Goal: Information Seeking & Learning: Check status

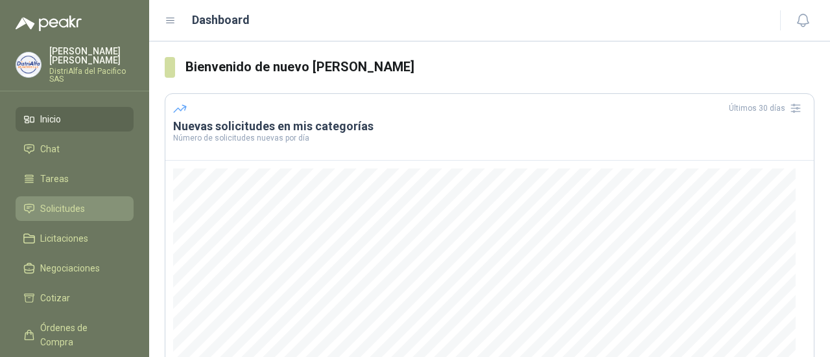
click at [75, 204] on span "Solicitudes" at bounding box center [62, 209] width 45 height 14
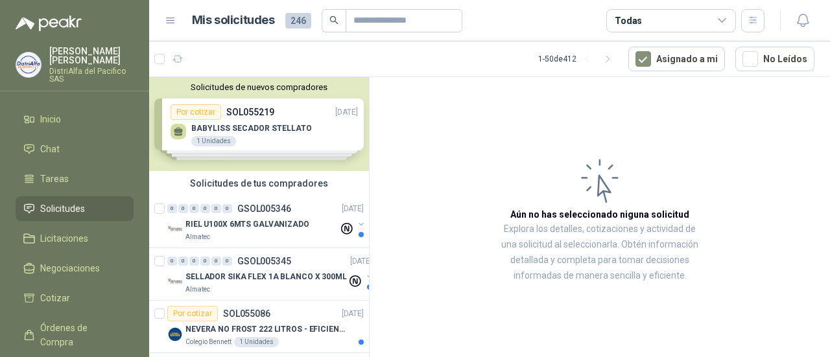
click at [309, 190] on div "Solicitudes de tus compradores" at bounding box center [259, 183] width 220 height 25
click at [291, 215] on div "0 0 0 0 0 0 GSOL005346 [DATE]" at bounding box center [266, 209] width 199 height 16
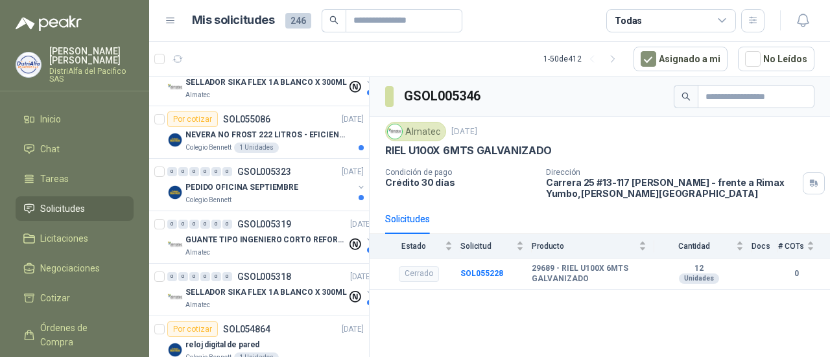
scroll to position [65, 0]
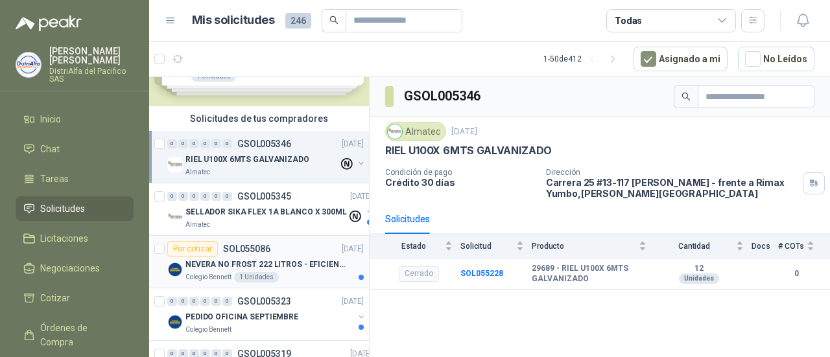
click at [254, 268] on p "NEVERA NO FROST 222 LITROS - EFICIENCIA ENERGETICA A" at bounding box center [267, 265] width 162 height 12
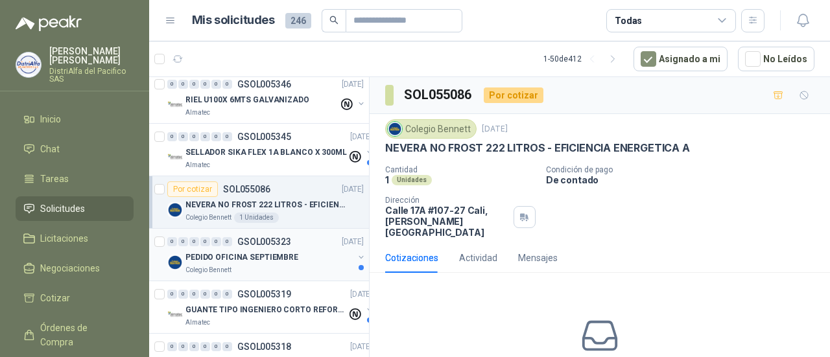
scroll to position [130, 0]
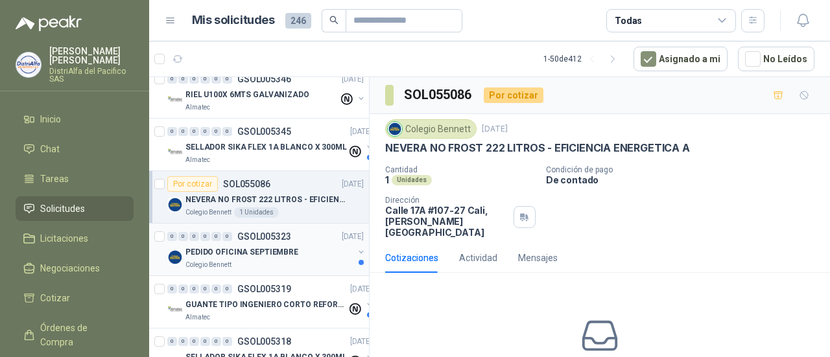
click at [252, 258] on div "PEDIDO OFICINA SEPTIEMBRE" at bounding box center [270, 253] width 168 height 16
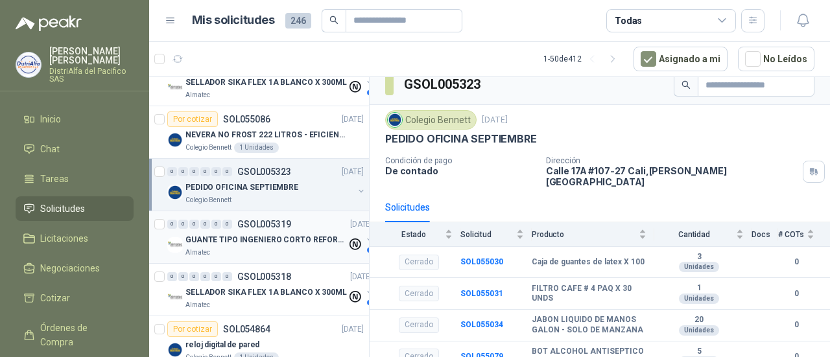
scroll to position [260, 0]
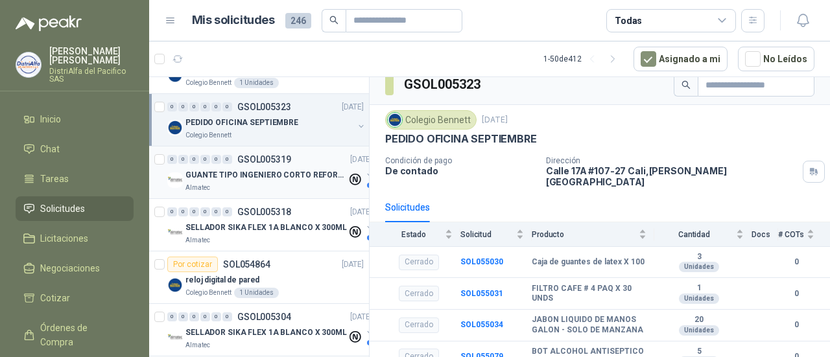
click at [297, 186] on div "Almatec" at bounding box center [267, 188] width 162 height 10
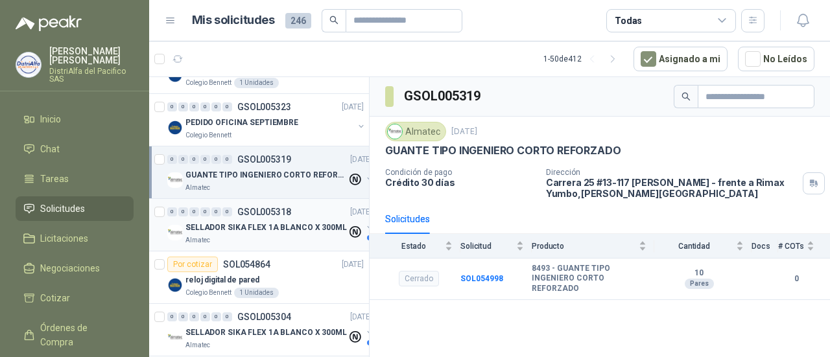
click at [291, 224] on p "SELLADOR SIKA FLEX 1A BLANCO X 300ML" at bounding box center [267, 228] width 162 height 12
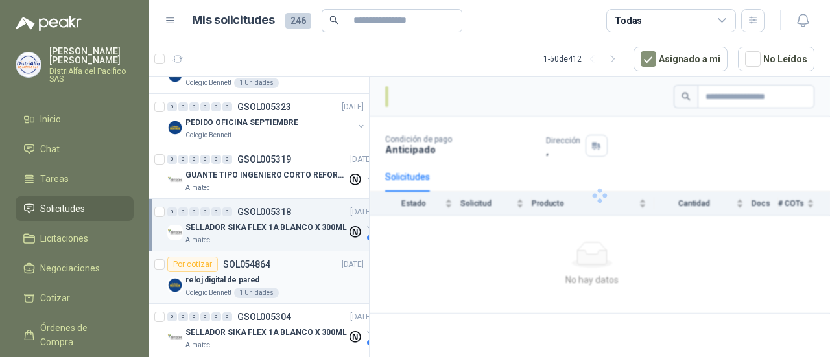
click at [267, 272] on div "reloj digital de pared" at bounding box center [275, 280] width 178 height 16
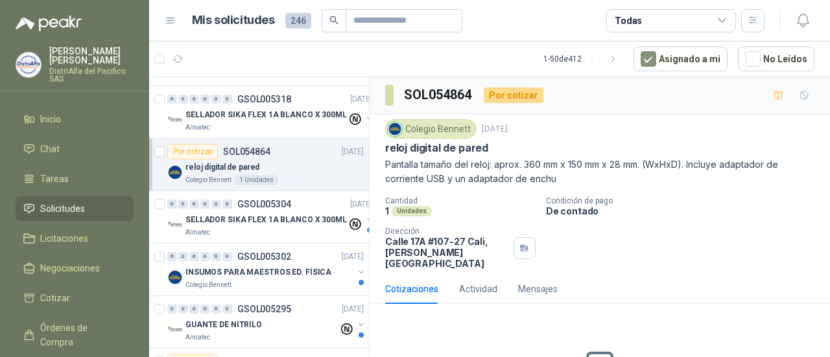
scroll to position [454, 0]
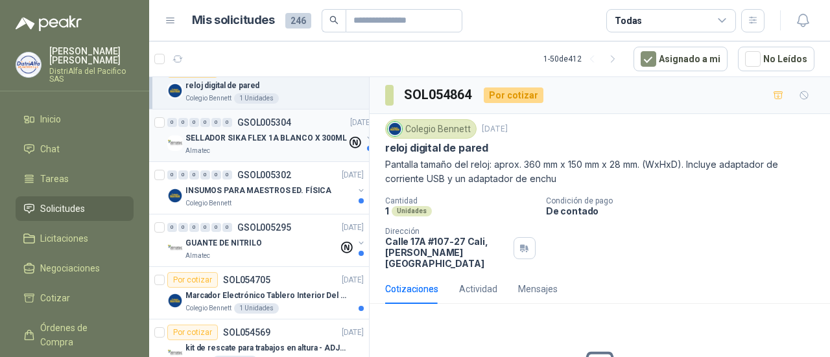
click at [273, 146] on div "Almatec" at bounding box center [267, 151] width 162 height 10
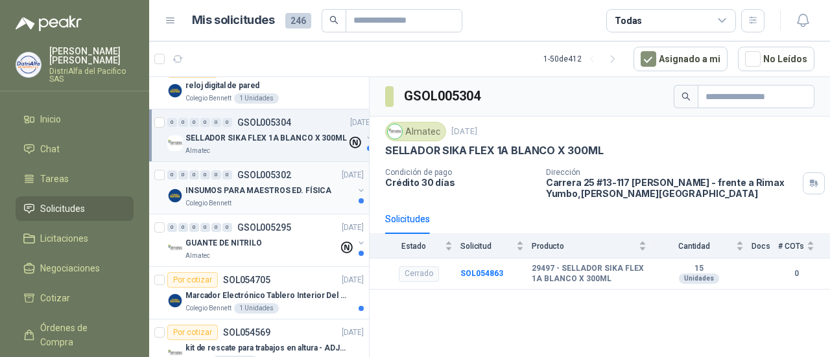
click at [263, 199] on div "Colegio Bennett" at bounding box center [270, 204] width 168 height 10
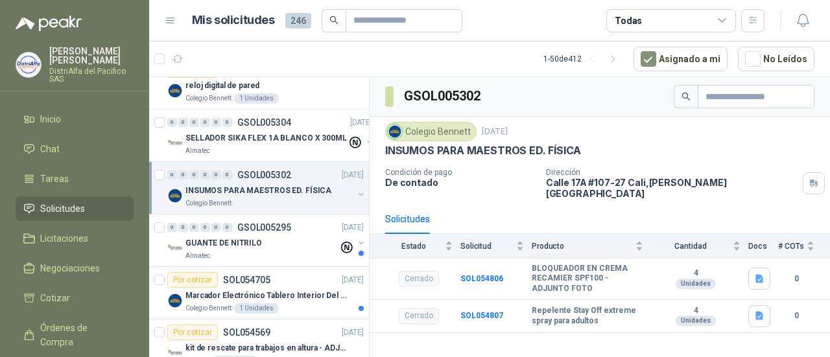
scroll to position [519, 0]
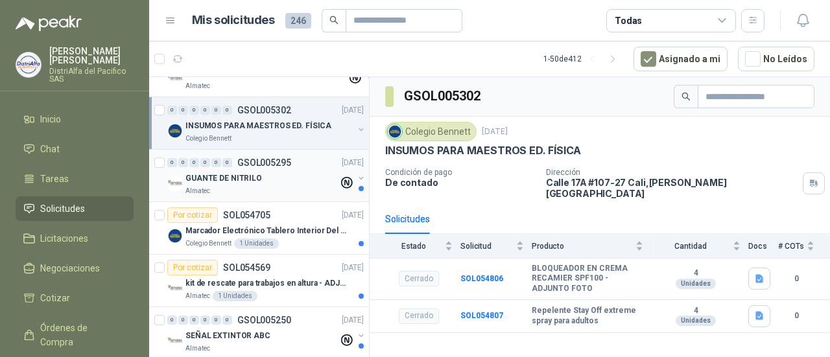
click at [262, 159] on p "GSOL005295" at bounding box center [264, 162] width 54 height 9
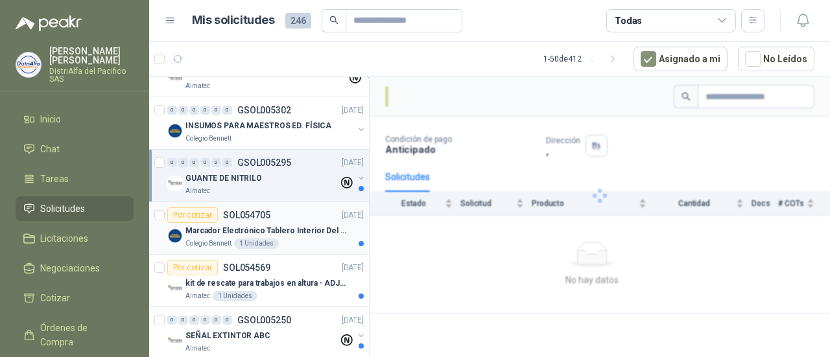
click at [253, 225] on p "Marcador Electrónico Tablero Interior Del Día Del Juego Para Luchar, El Balonce…" at bounding box center [267, 231] width 162 height 12
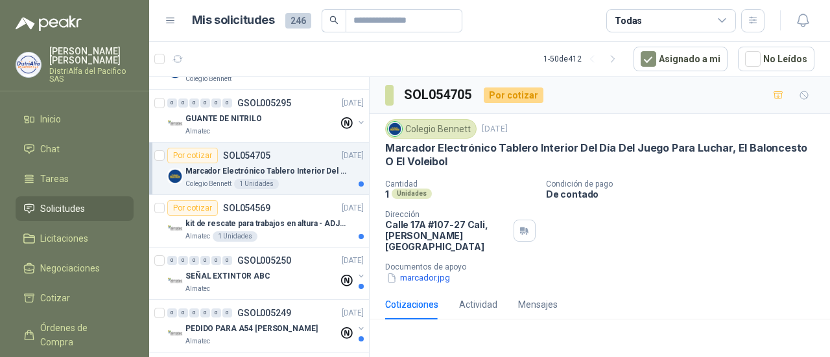
scroll to position [584, 0]
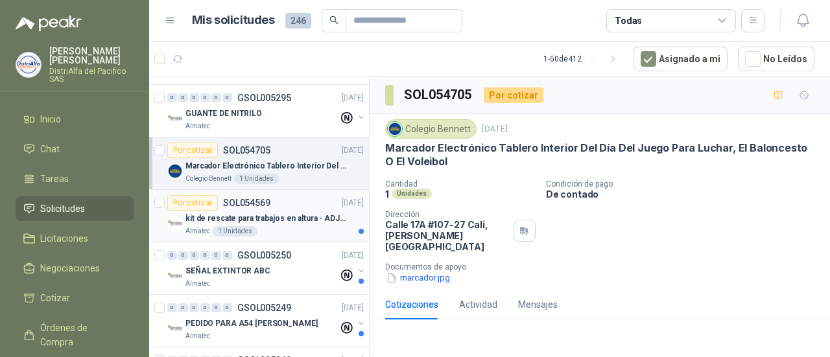
click at [298, 222] on div "kit de rescate para trabajos en altura - ADJUNTAR FICHA TECNICA" at bounding box center [275, 219] width 178 height 16
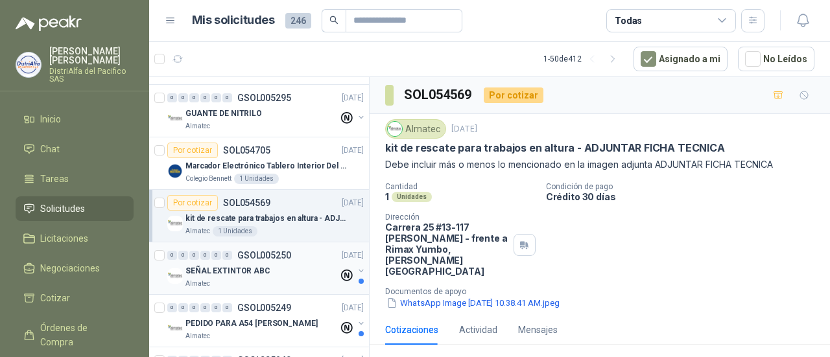
click at [288, 273] on div "SEÑAL EXTINTOR ABC" at bounding box center [262, 271] width 153 height 16
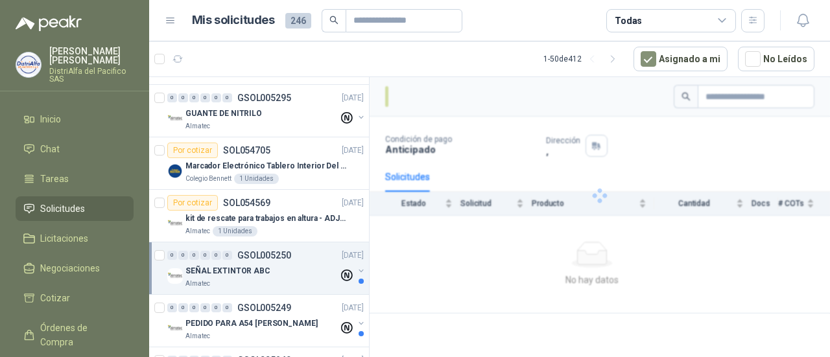
scroll to position [649, 0]
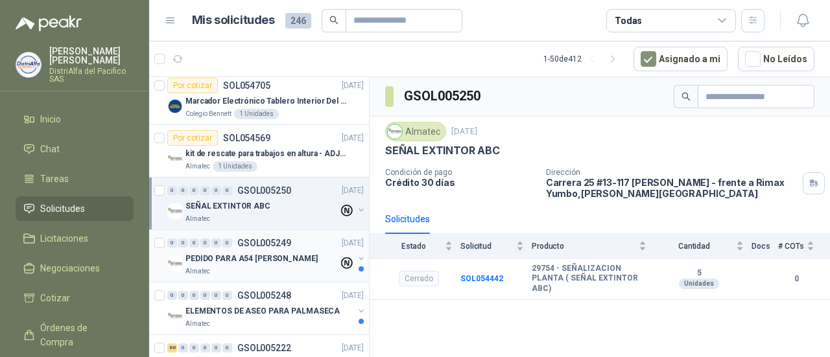
click at [292, 256] on p "PEDIDO PARA A54 [PERSON_NAME]" at bounding box center [252, 259] width 132 height 12
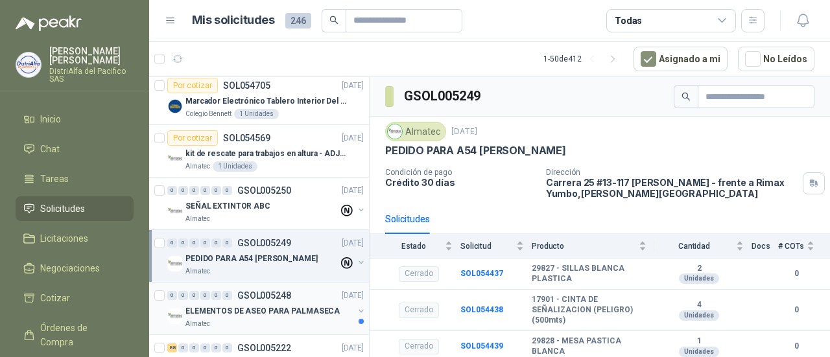
click at [283, 306] on p "ELEMENTOS DE ASEO PARA PALMASECA" at bounding box center [263, 312] width 154 height 12
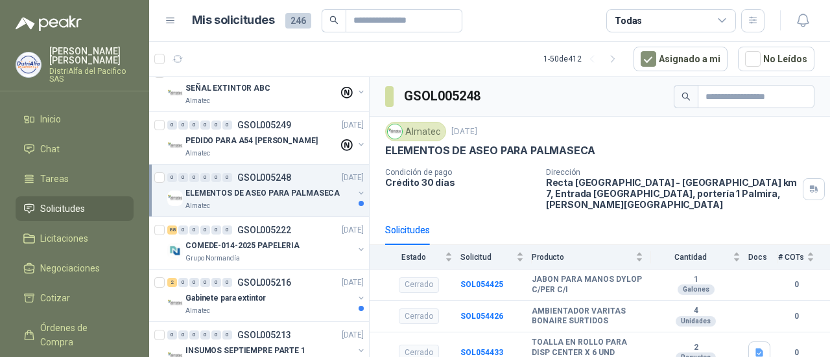
scroll to position [779, 0]
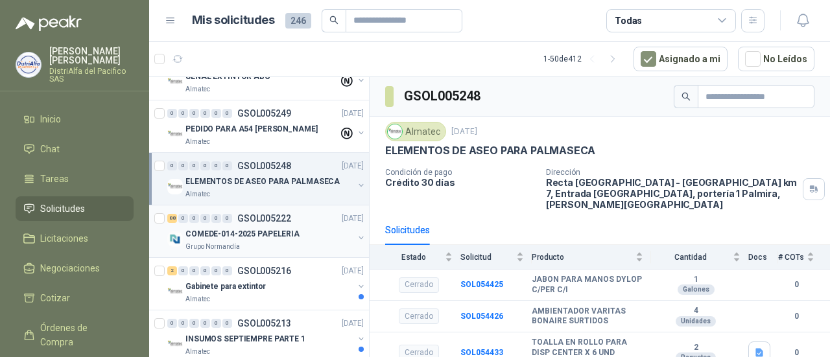
click at [278, 245] on div "Grupo Normandía" at bounding box center [270, 247] width 168 height 10
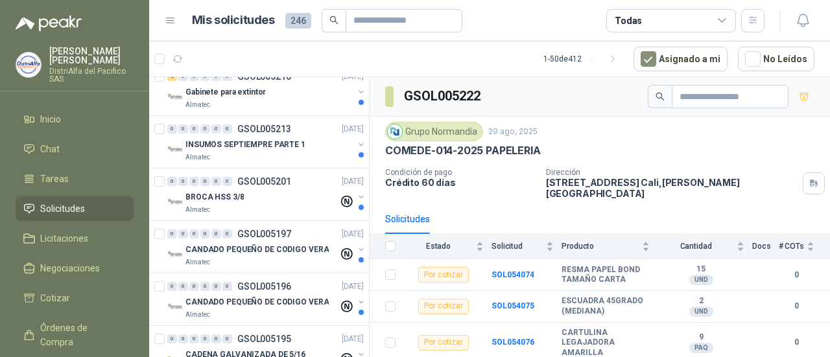
scroll to position [1103, 0]
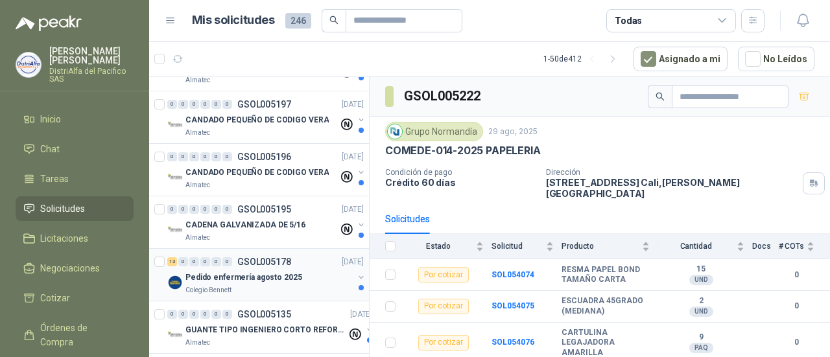
click at [282, 258] on p "GSOL005178" at bounding box center [264, 262] width 54 height 9
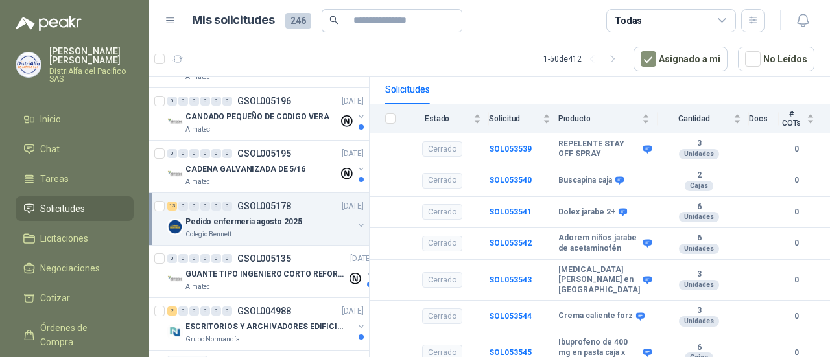
scroll to position [1233, 0]
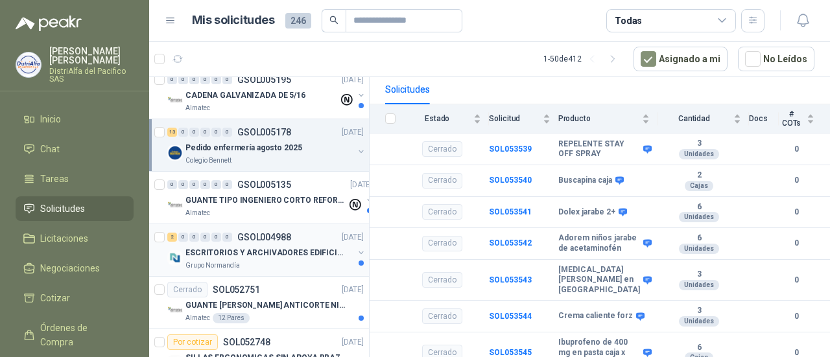
click at [292, 252] on p "ESCRITORIOS Y ARCHIVADORES EDIFICIO E" at bounding box center [267, 253] width 162 height 12
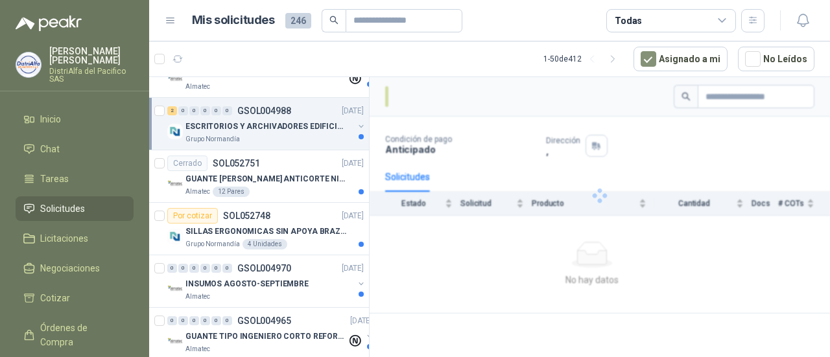
scroll to position [1362, 0]
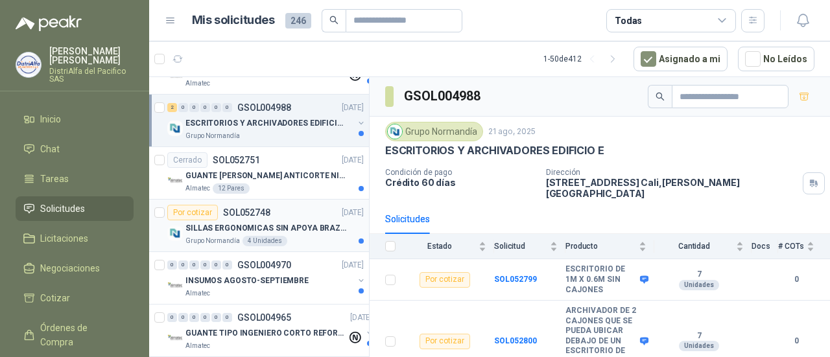
click at [297, 236] on div "Grupo [PERSON_NAME] 4 Unidades" at bounding box center [275, 241] width 178 height 10
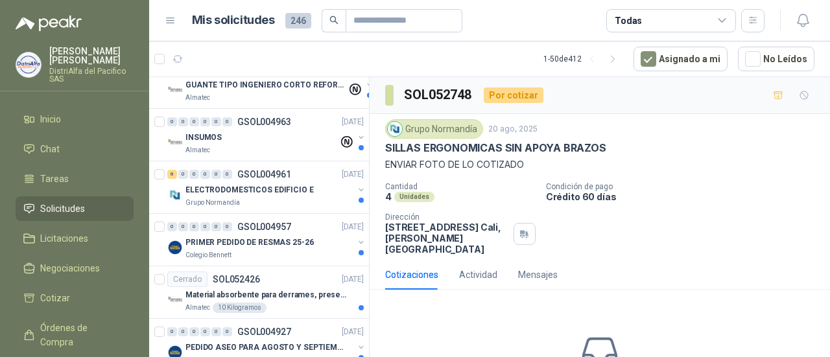
scroll to position [1622, 0]
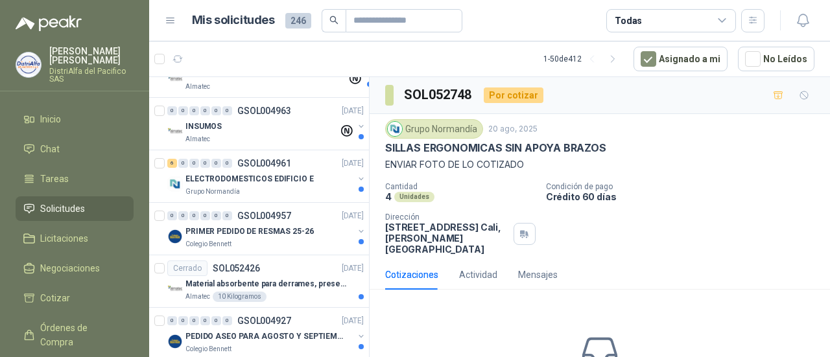
click at [297, 230] on p "PRIMER PEDIDO DE RESMAS 25-26" at bounding box center [250, 232] width 128 height 12
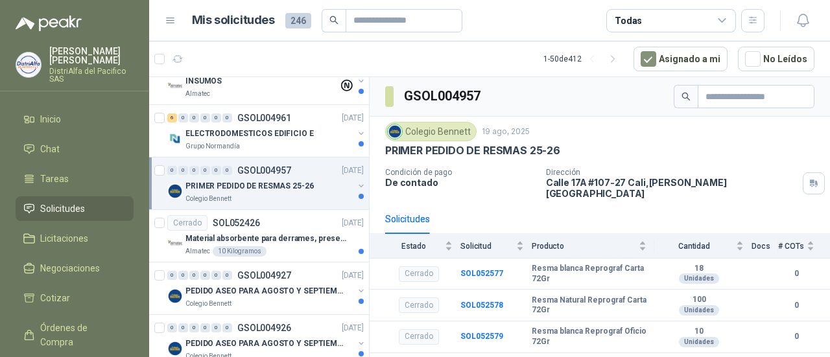
scroll to position [1687, 0]
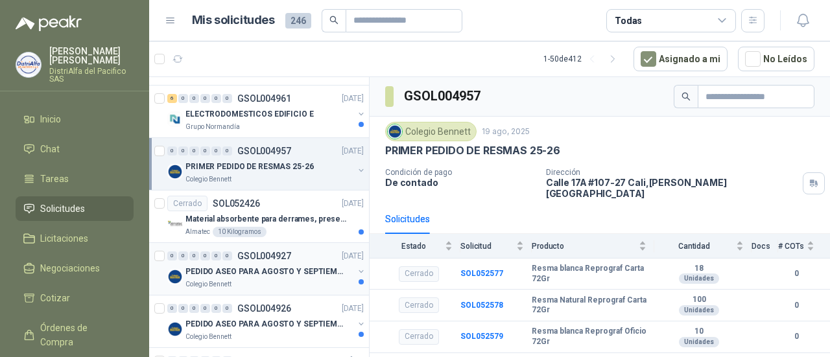
click at [294, 271] on div "PEDIDO ASEO PARA AGOSTO Y SEPTIEMBRE 2" at bounding box center [270, 272] width 168 height 16
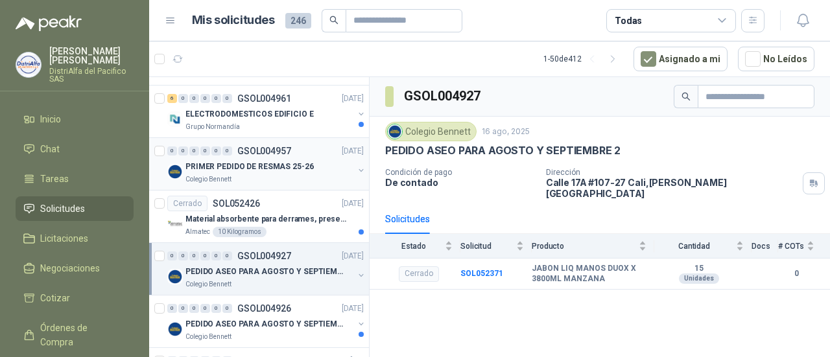
click at [306, 165] on div "PRIMER PEDIDO DE RESMAS 25-26" at bounding box center [270, 167] width 168 height 16
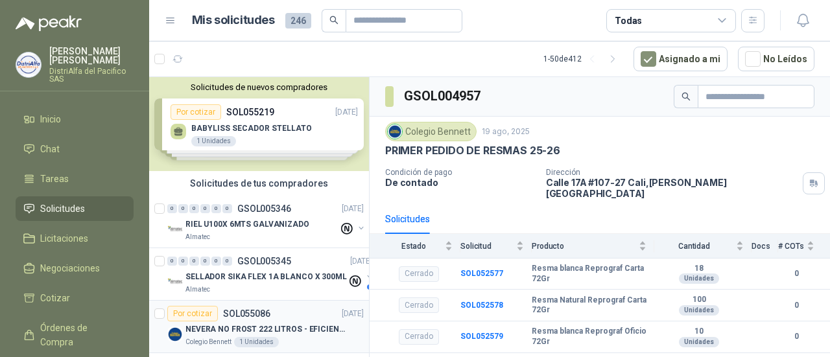
click at [271, 324] on p "NEVERA NO FROST 222 LITROS - EFICIENCIA ENERGETICA A" at bounding box center [267, 330] width 162 height 12
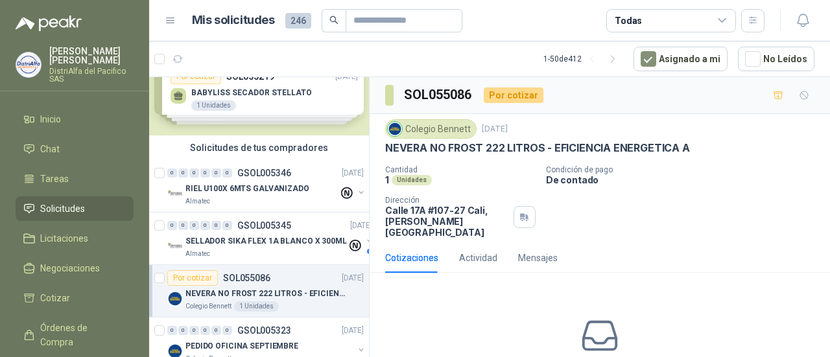
scroll to position [65, 0]
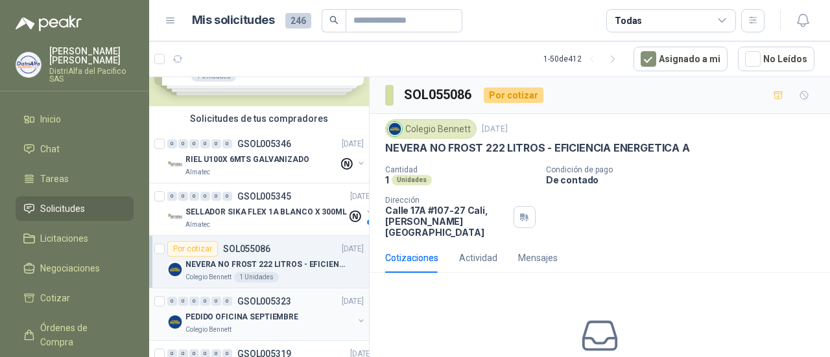
click at [279, 314] on p "PEDIDO OFICINA SEPTIEMBRE" at bounding box center [242, 317] width 113 height 12
